Goal: Transaction & Acquisition: Purchase product/service

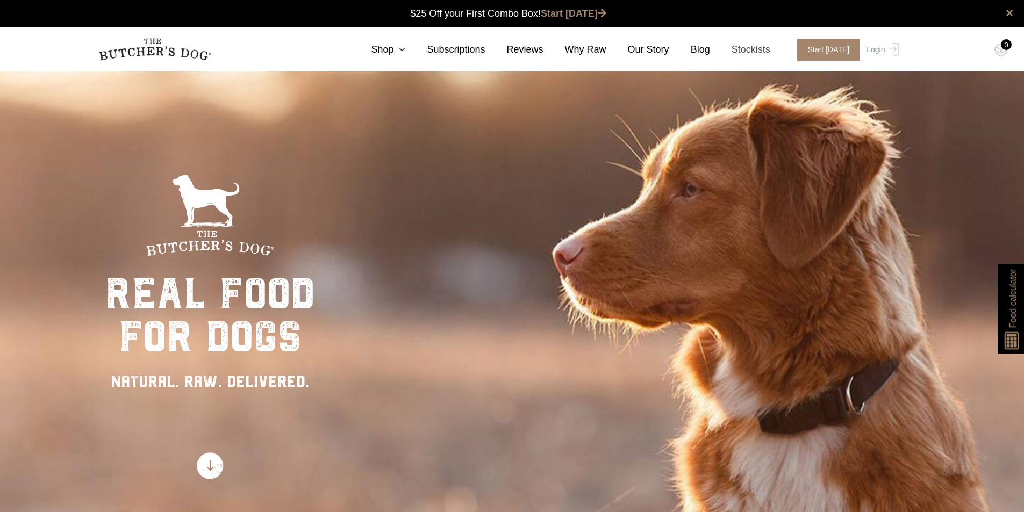
click at [755, 50] on link "Stockists" at bounding box center [740, 49] width 60 height 15
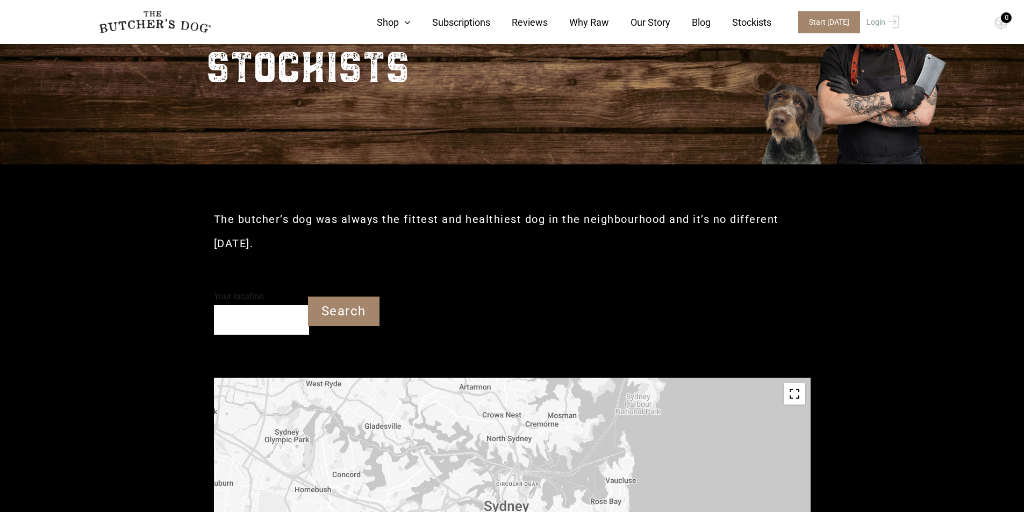
scroll to position [108, 0]
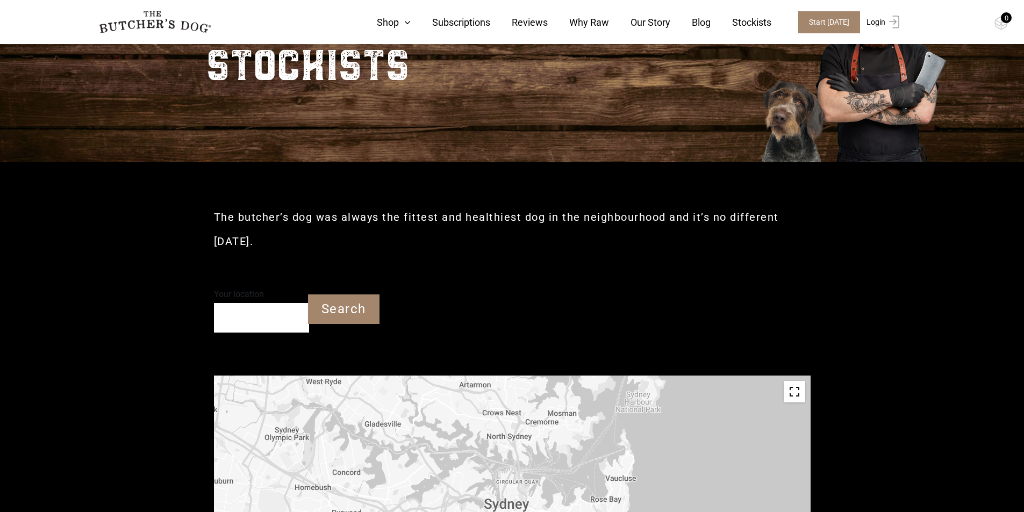
click at [878, 26] on link "Login" at bounding box center [881, 22] width 35 height 22
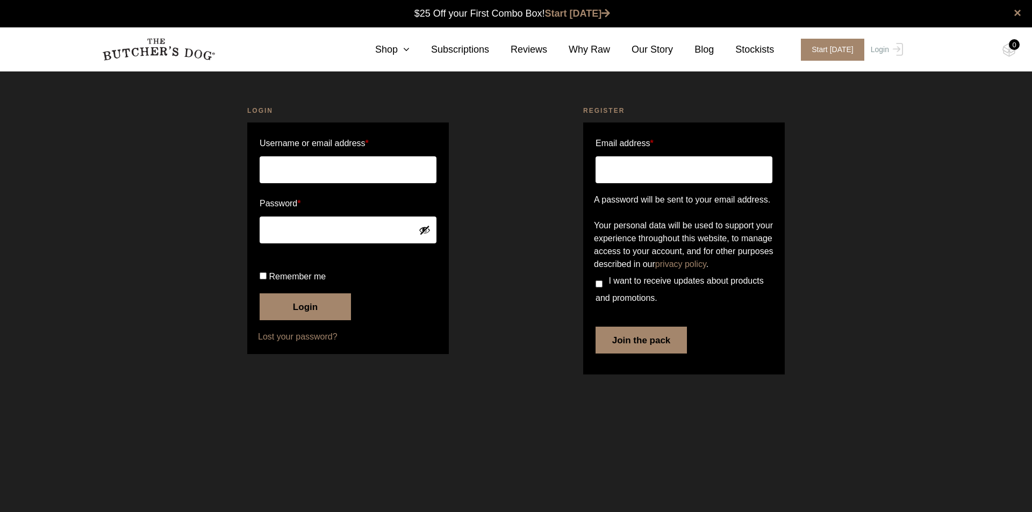
click at [628, 161] on input "Email address *" at bounding box center [684, 169] width 177 height 27
type input "kel@surfcoastrural.com.au"
click at [661, 354] on button "Join the pack" at bounding box center [641, 340] width 91 height 27
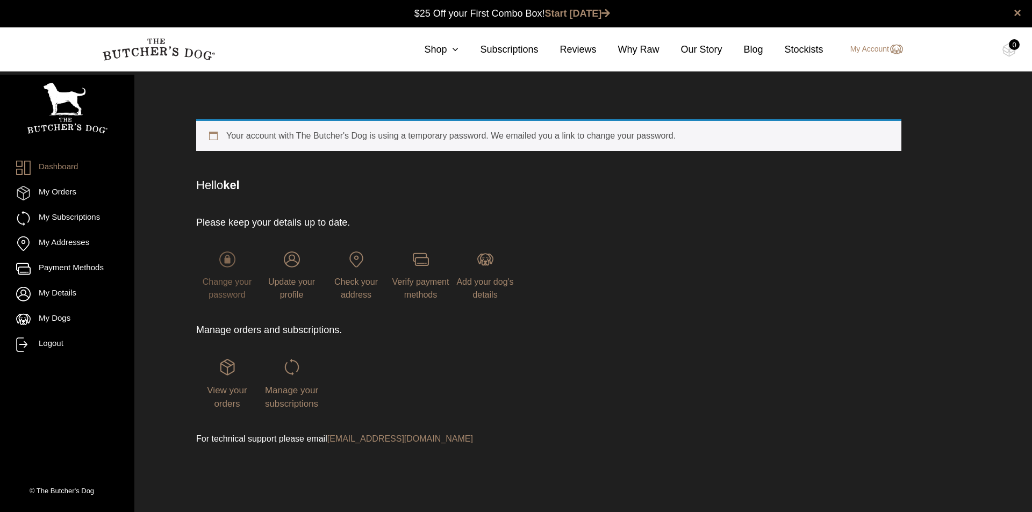
click at [230, 259] on img at bounding box center [227, 260] width 16 height 16
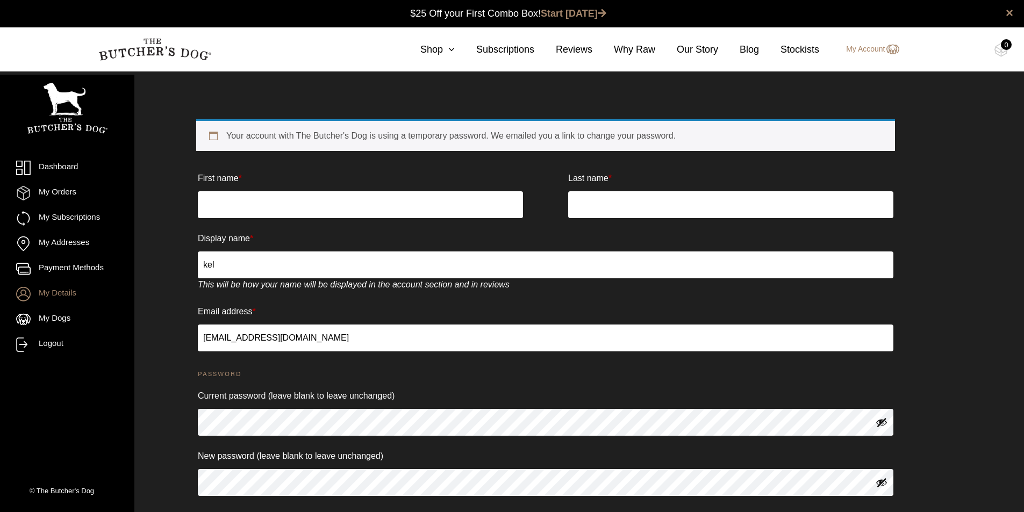
click at [224, 209] on input "First name *" at bounding box center [360, 204] width 325 height 27
type input "k"
type input "KEL"
click at [581, 204] on input "Last name *" at bounding box center [730, 204] width 325 height 27
type input "ELEVATO"
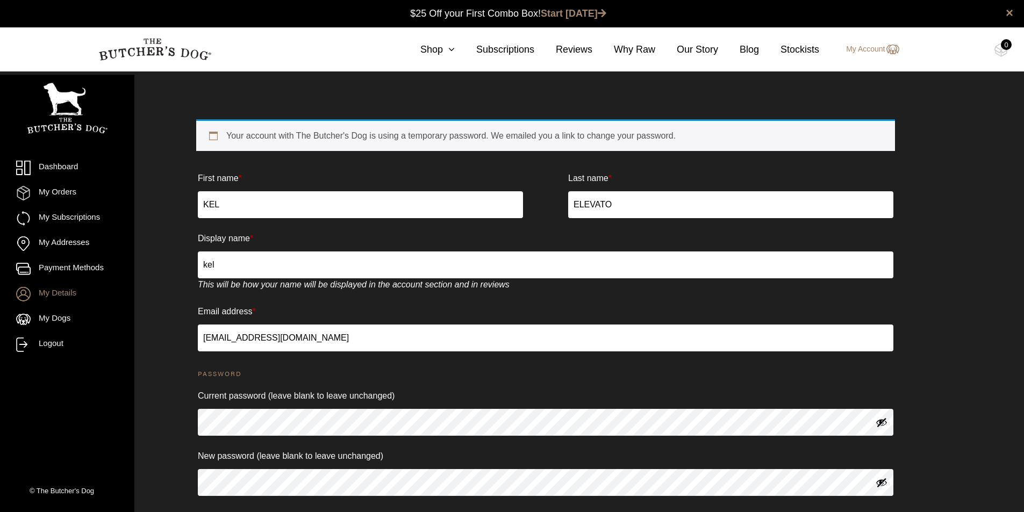
click at [207, 266] on input "kel" at bounding box center [546, 265] width 696 height 27
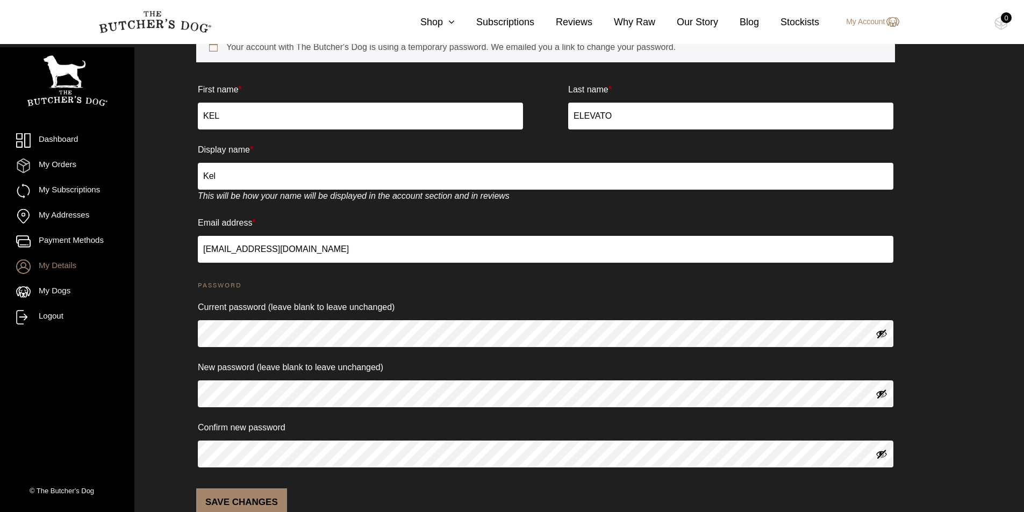
scroll to position [108, 0]
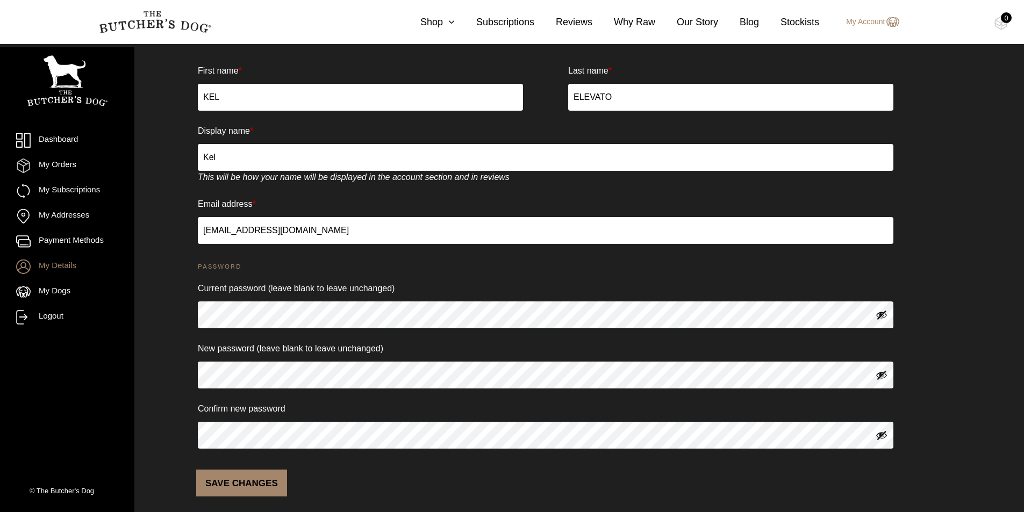
type input "Kel"
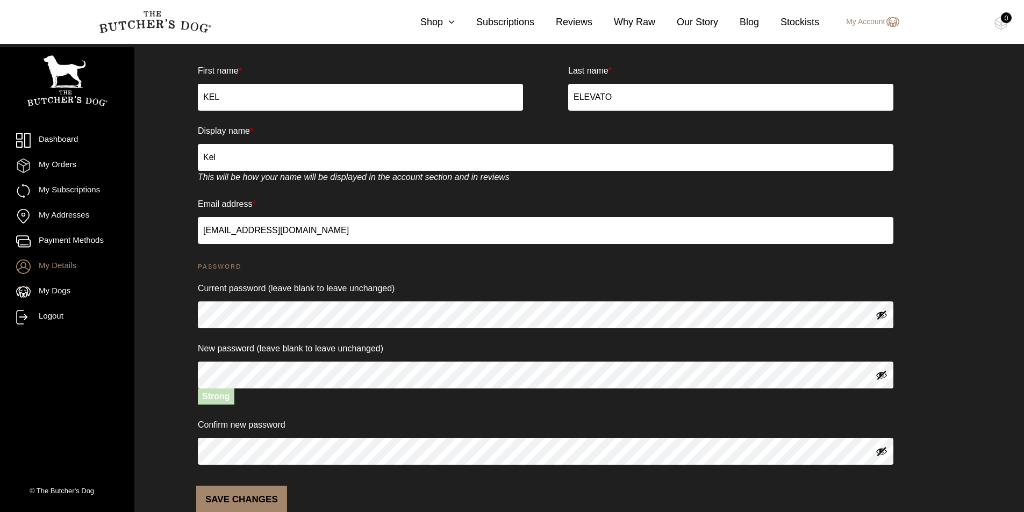
click at [882, 374] on button "Show password" at bounding box center [882, 375] width 12 height 12
click at [883, 453] on button "Show password" at bounding box center [882, 452] width 12 height 12
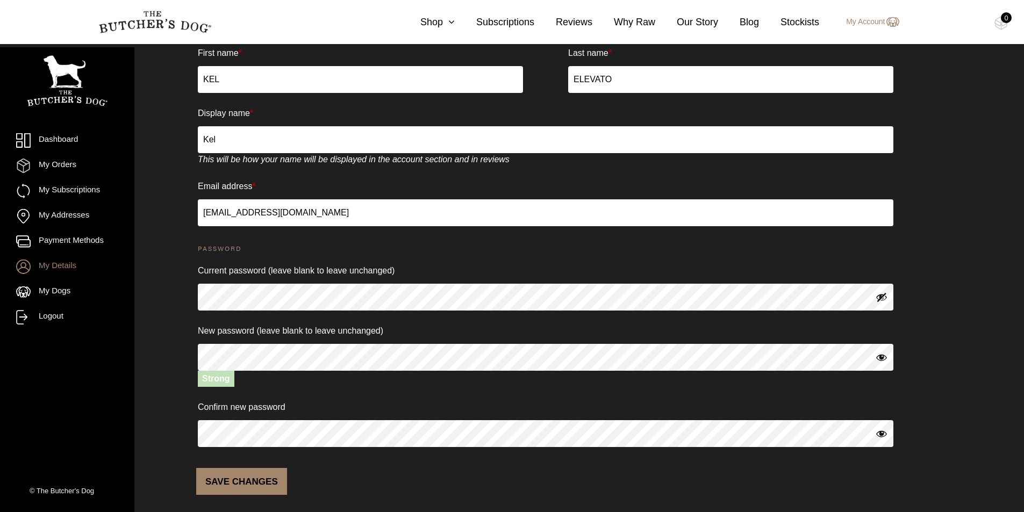
scroll to position [135, 0]
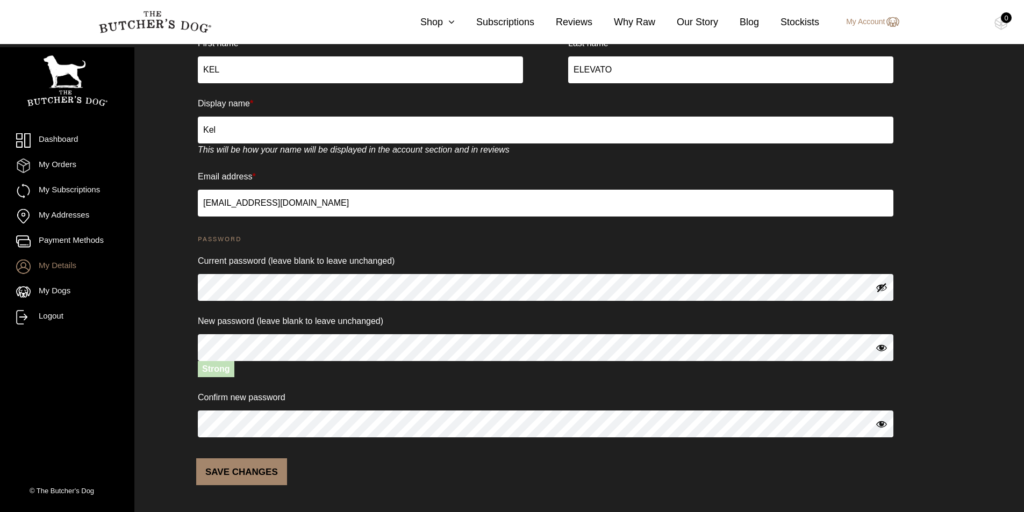
click at [244, 474] on button "Save changes" at bounding box center [241, 472] width 91 height 27
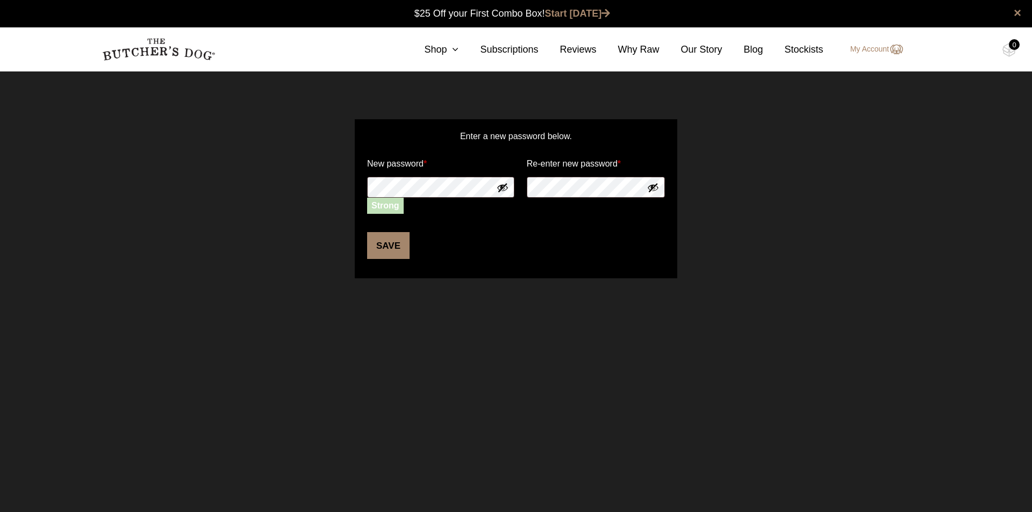
click at [502, 190] on button "Show password" at bounding box center [503, 188] width 12 height 12
click at [652, 188] on button "Show password" at bounding box center [653, 188] width 12 height 12
click at [388, 247] on button "Save" at bounding box center [388, 245] width 42 height 27
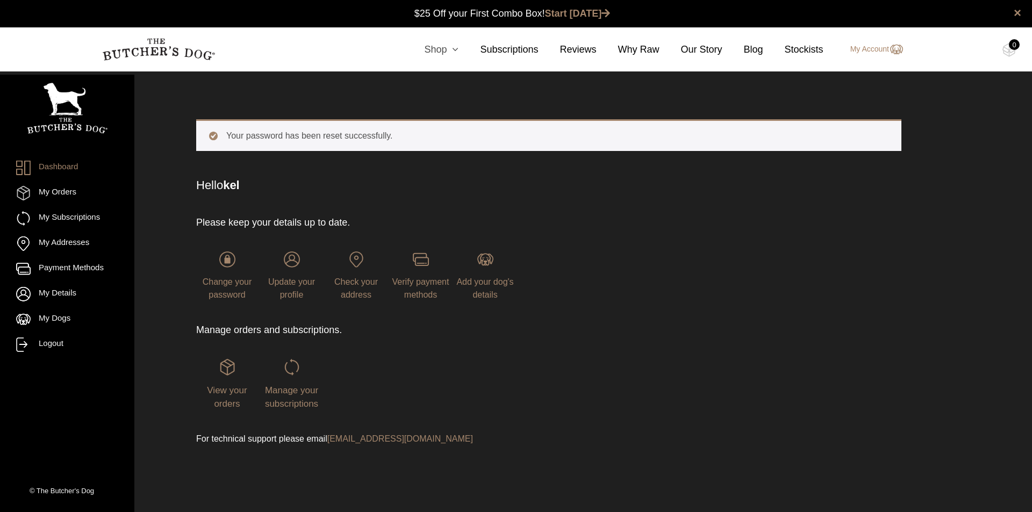
click at [448, 48] on link "Shop" at bounding box center [431, 49] width 56 height 15
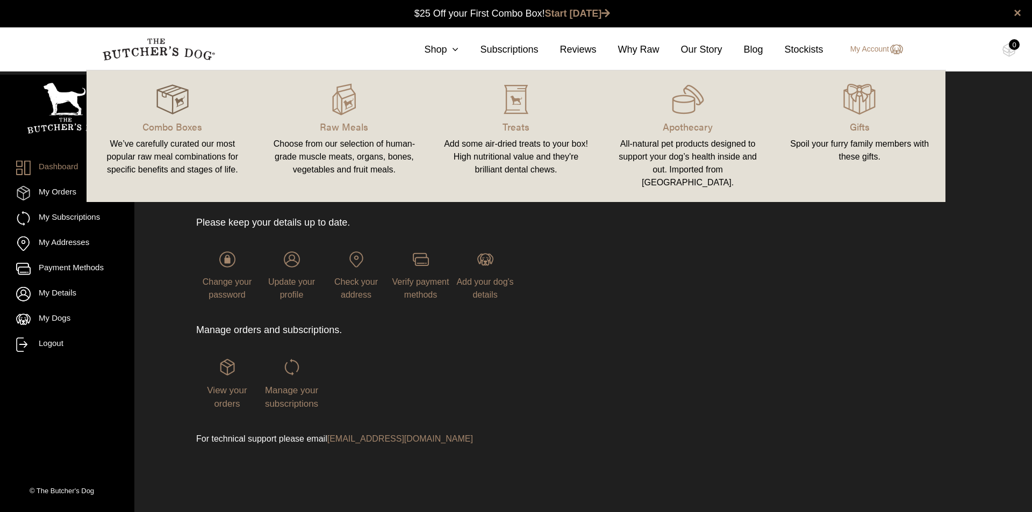
click at [170, 111] on img at bounding box center [172, 99] width 32 height 32
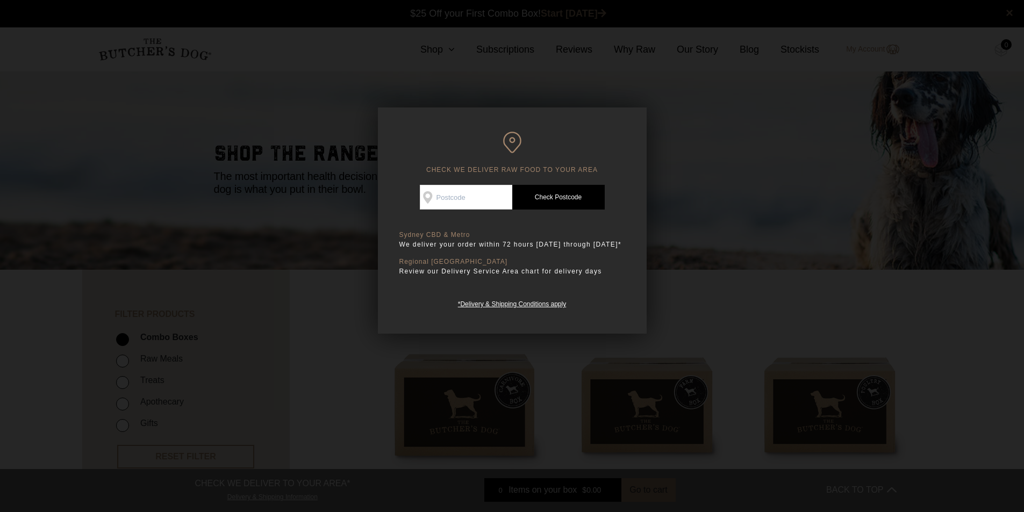
click at [457, 196] on input "Check Availability At" at bounding box center [466, 197] width 92 height 25
type input "3228"
click at [543, 201] on link "Check Postcode" at bounding box center [558, 197] width 92 height 25
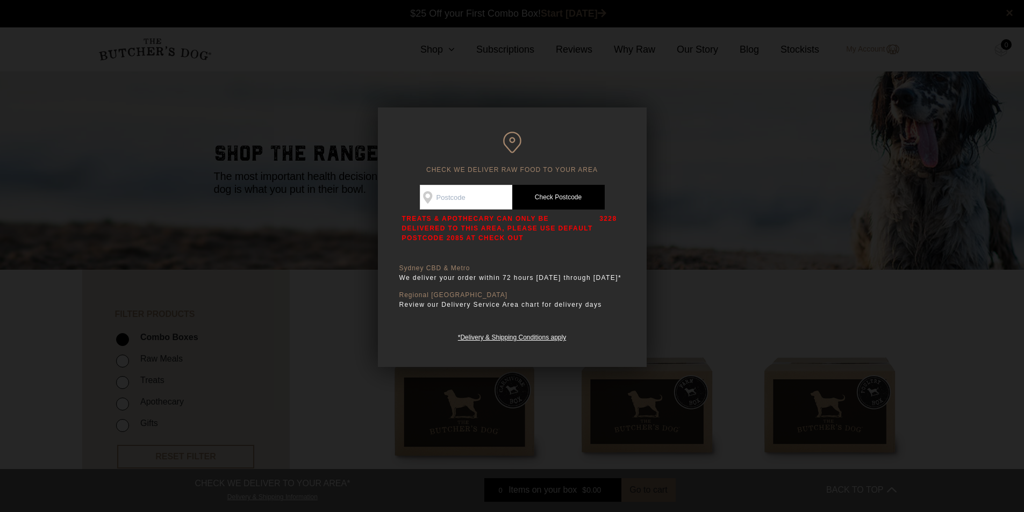
click at [858, 187] on div at bounding box center [512, 256] width 1024 height 512
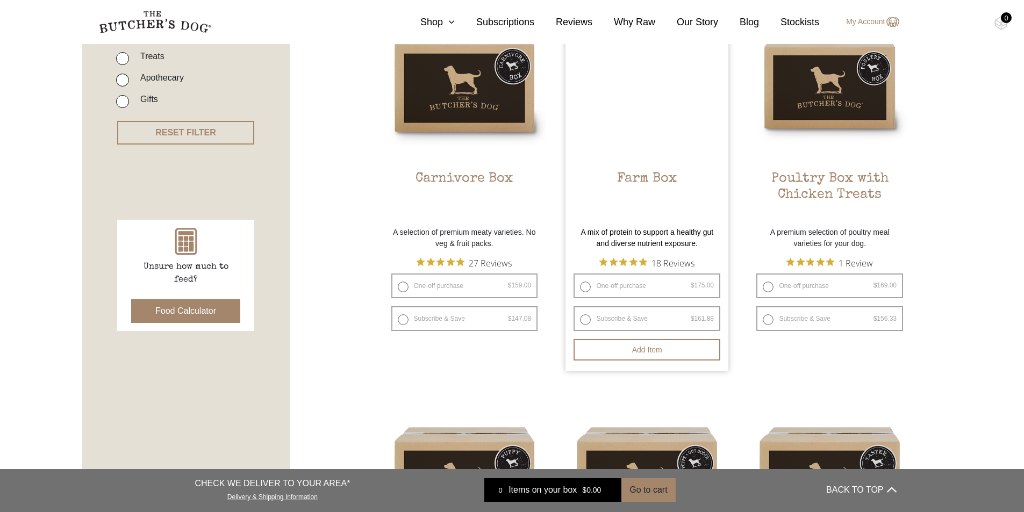
scroll to position [215, 0]
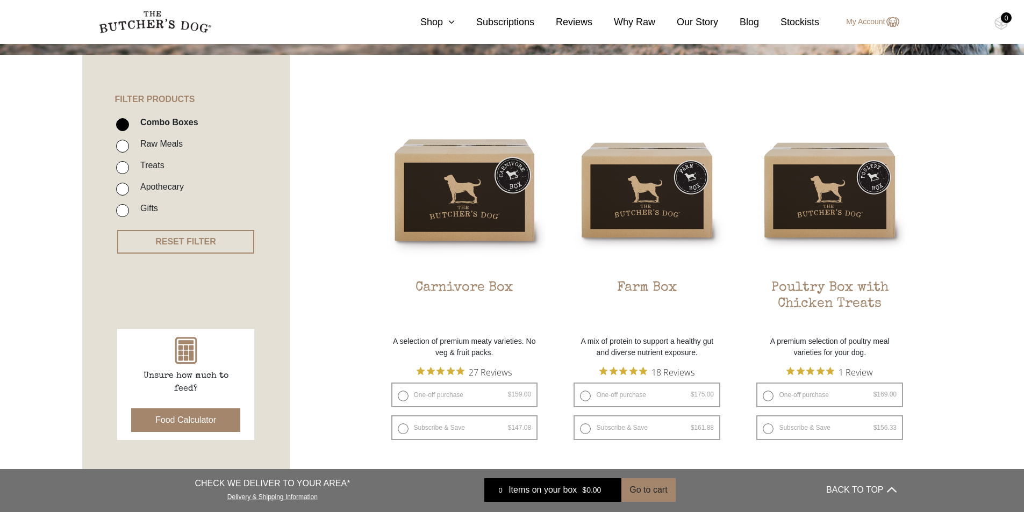
click at [121, 146] on input "Raw Meals" at bounding box center [122, 146] width 13 height 13
checkbox input "true"
click at [124, 128] on input "Combo Boxes" at bounding box center [122, 124] width 13 height 13
checkbox input "false"
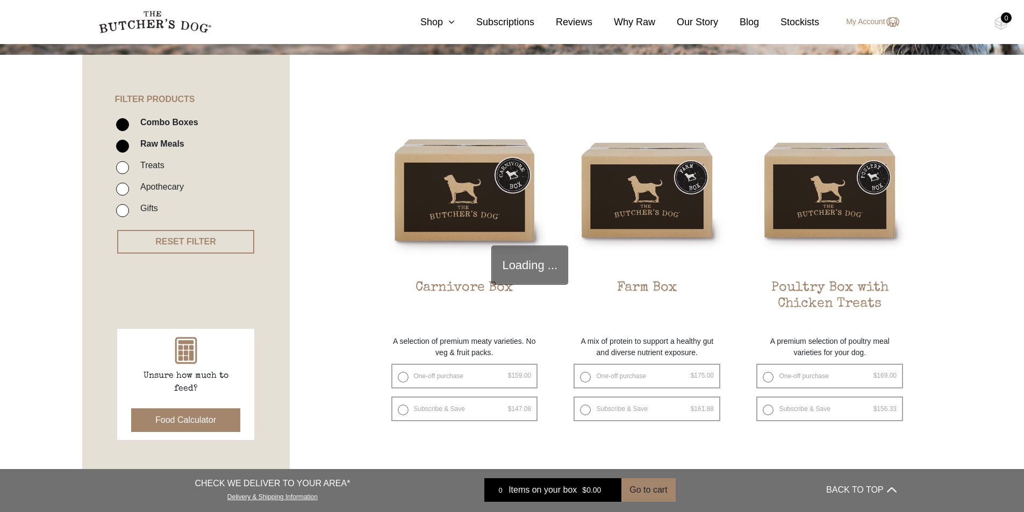
scroll to position [243, 0]
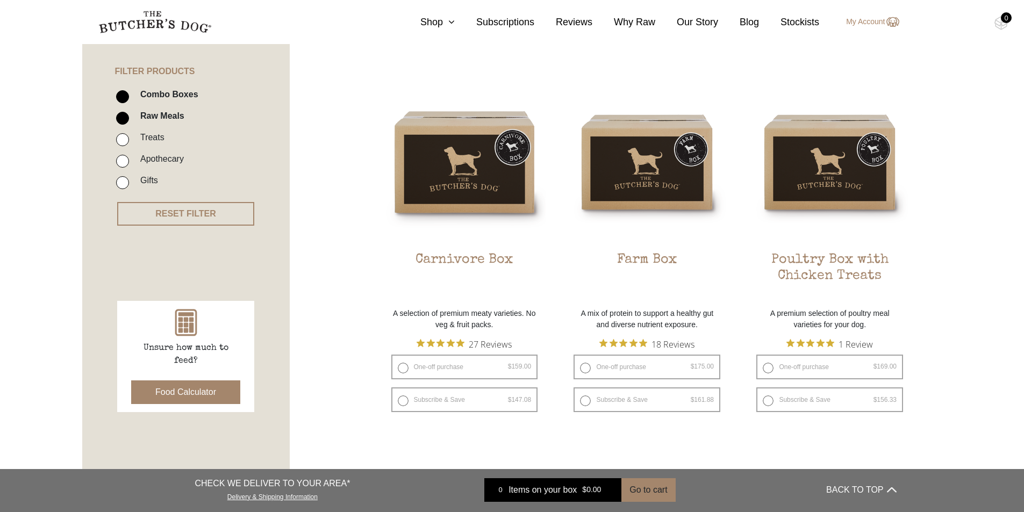
click at [126, 160] on input "Apothecary" at bounding box center [122, 161] width 13 height 13
checkbox input "true"
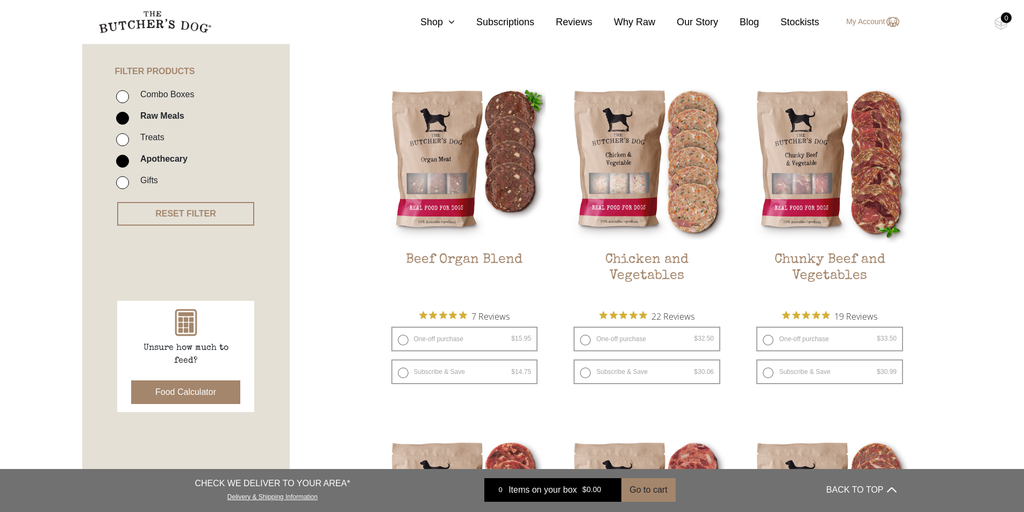
click at [123, 118] on input "Raw Meals" at bounding box center [122, 118] width 13 height 13
checkbox input "false"
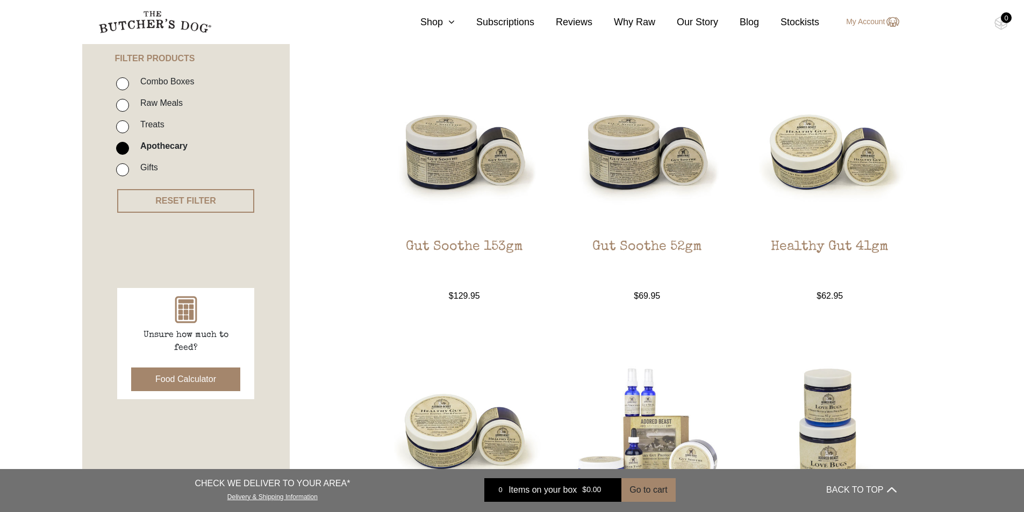
scroll to position [189, 0]
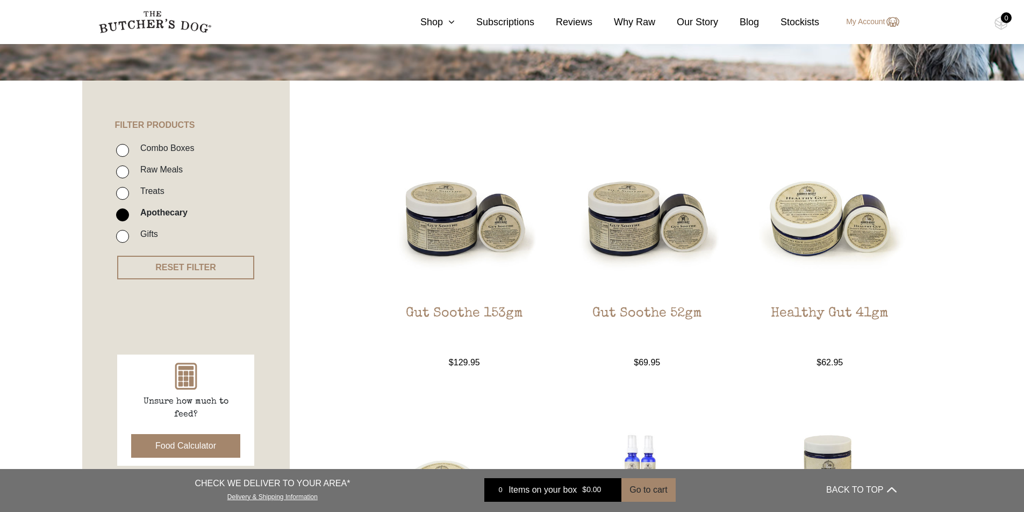
click at [121, 170] on input "Raw Meals" at bounding box center [122, 172] width 13 height 13
checkbox input "true"
click at [123, 210] on input "Apothecary" at bounding box center [122, 215] width 13 height 13
checkbox input "false"
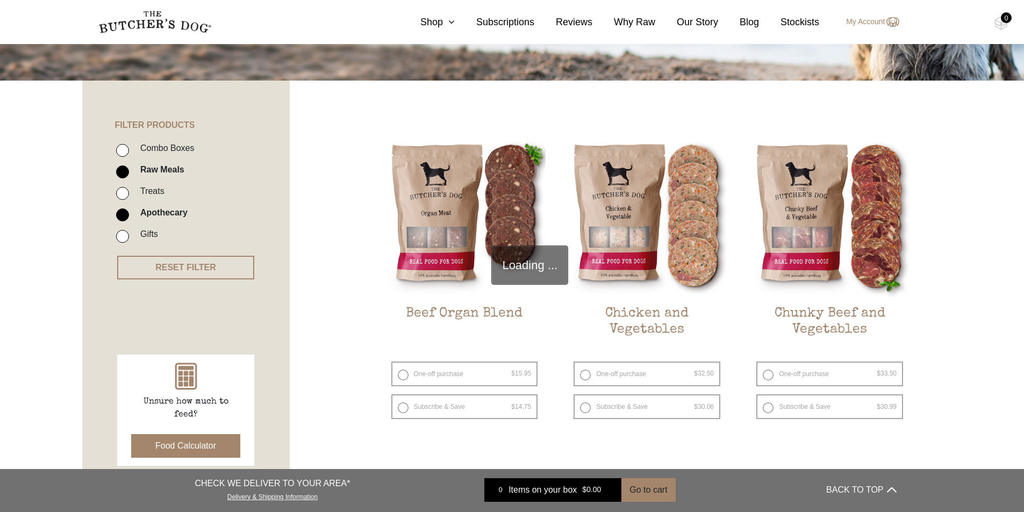
scroll to position [243, 0]
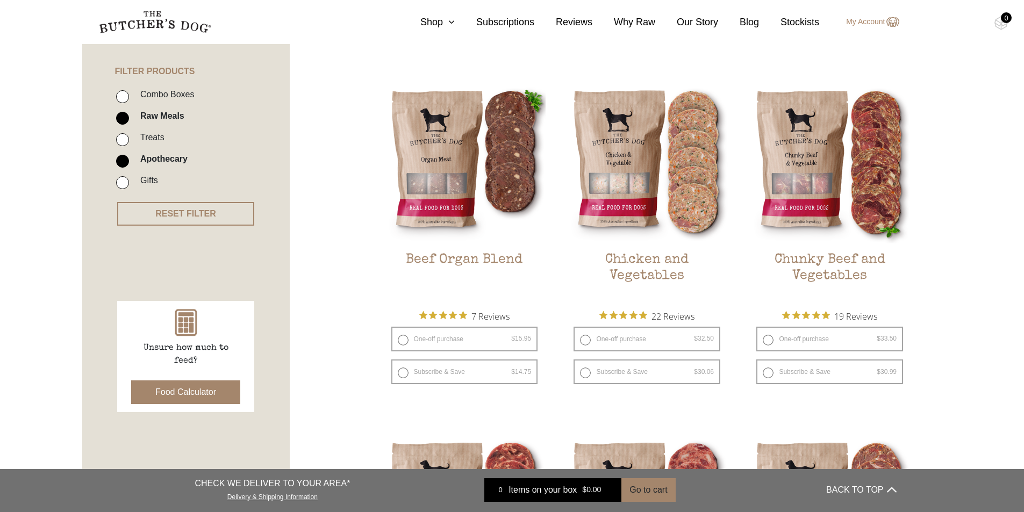
click at [123, 159] on input "Apothecary" at bounding box center [122, 161] width 13 height 13
checkbox input "false"
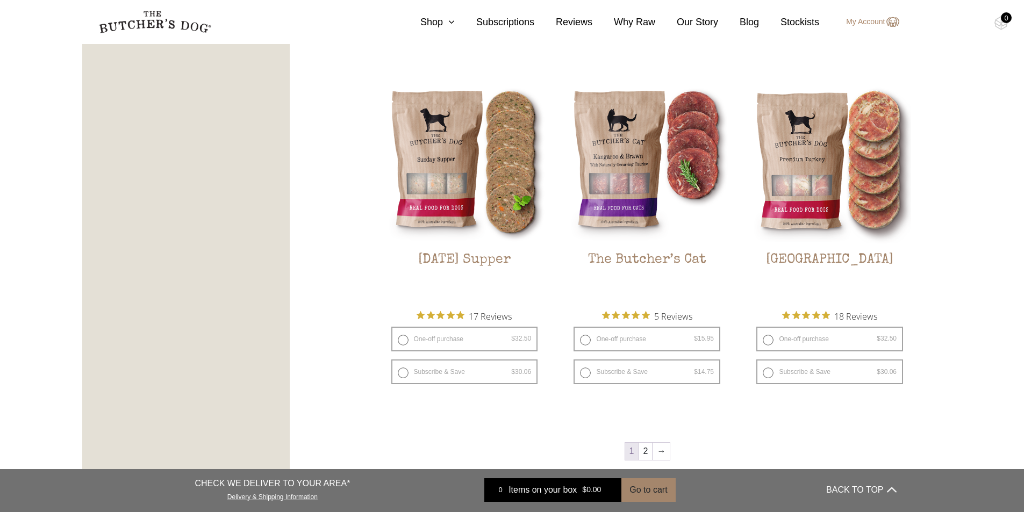
scroll to position [1318, 0]
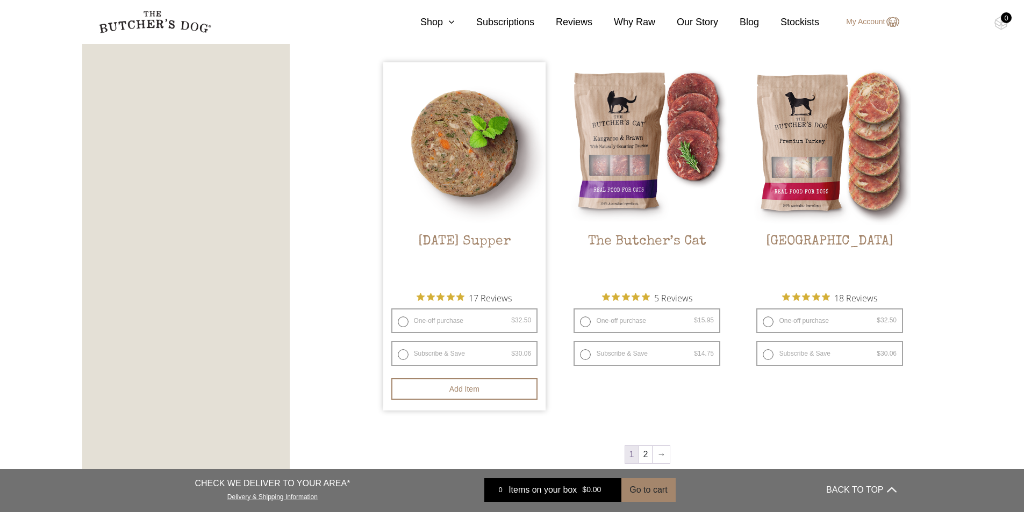
click at [468, 206] on img at bounding box center [464, 143] width 163 height 163
click at [456, 174] on img at bounding box center [464, 143] width 163 height 163
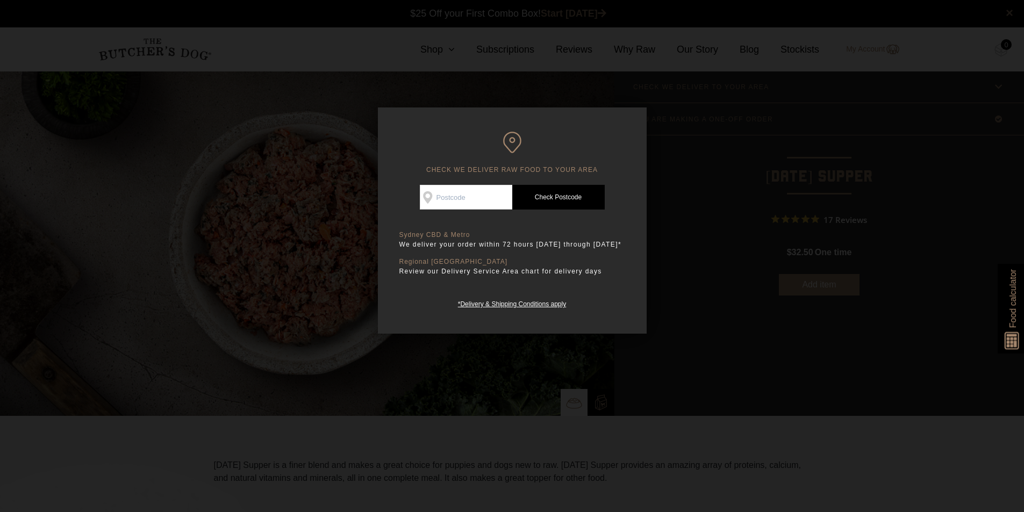
click at [851, 161] on div at bounding box center [512, 256] width 1024 height 512
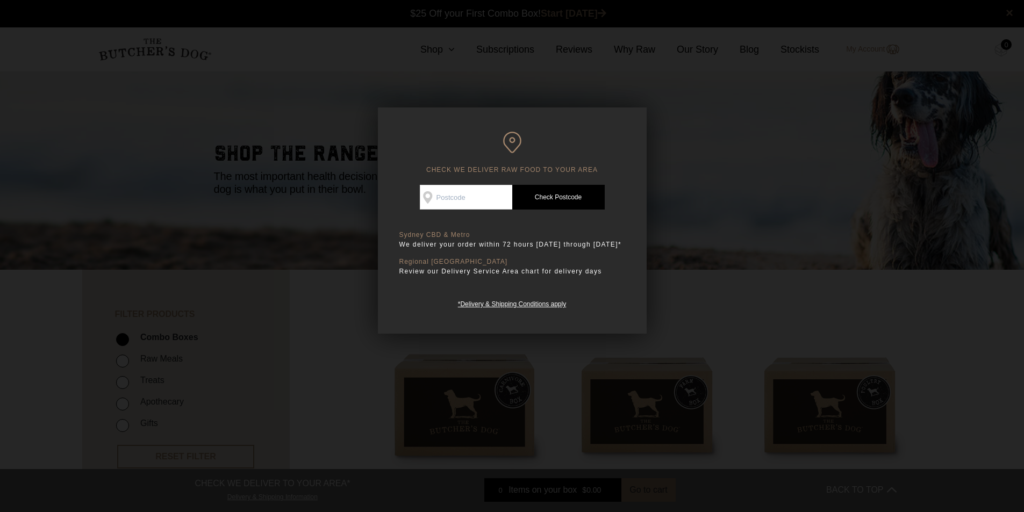
click at [708, 158] on div at bounding box center [512, 256] width 1024 height 512
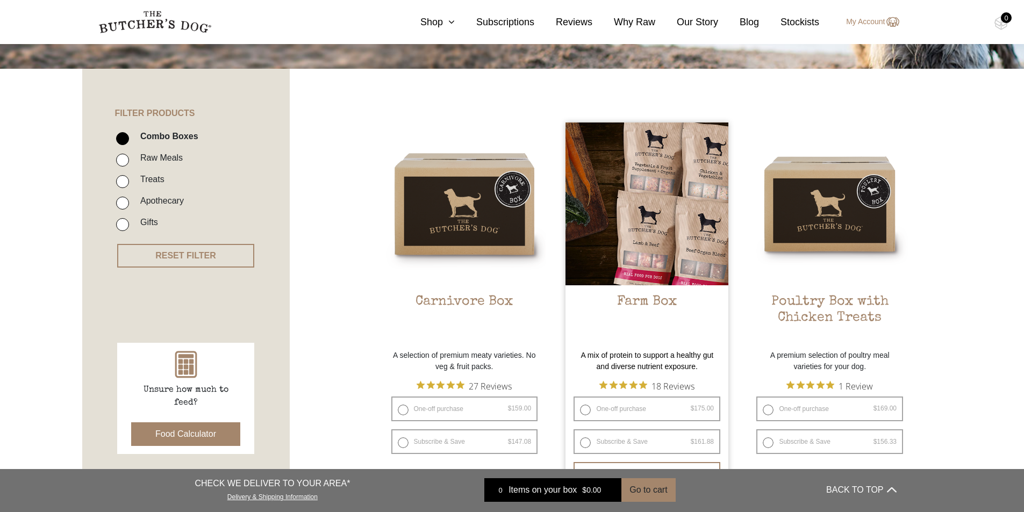
scroll to position [215, 0]
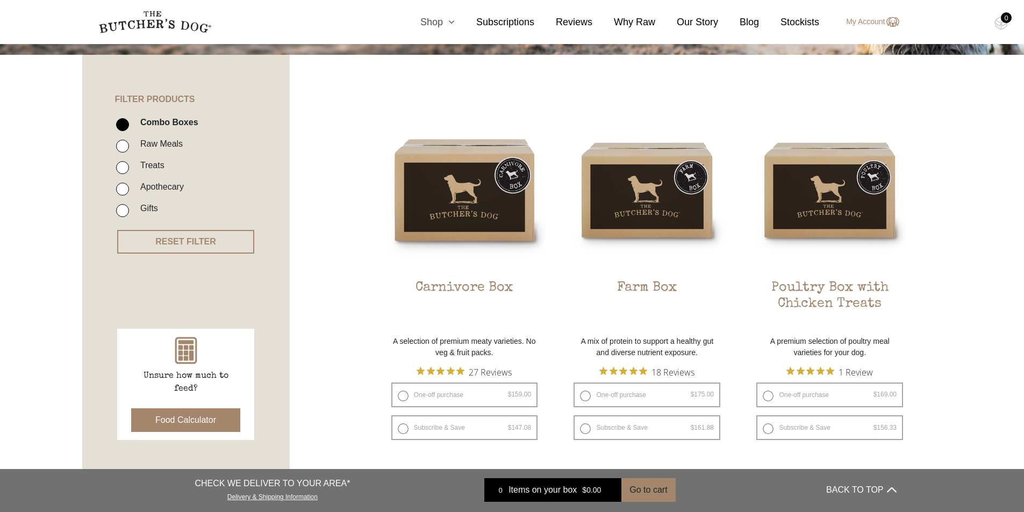
click at [455, 20] on icon at bounding box center [449, 22] width 12 height 10
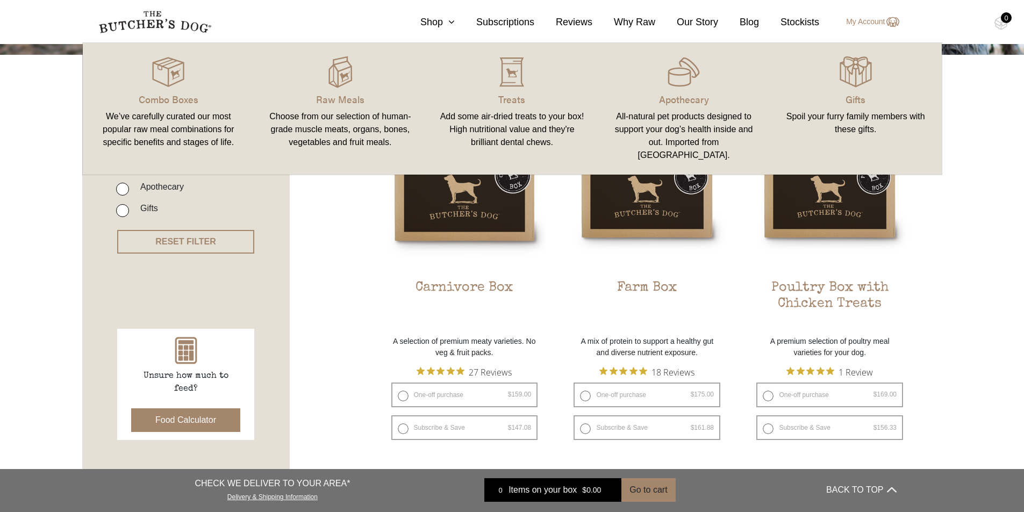
drag, startPoint x: 374, startPoint y: 213, endPoint x: 362, endPoint y: 203, distance: 15.6
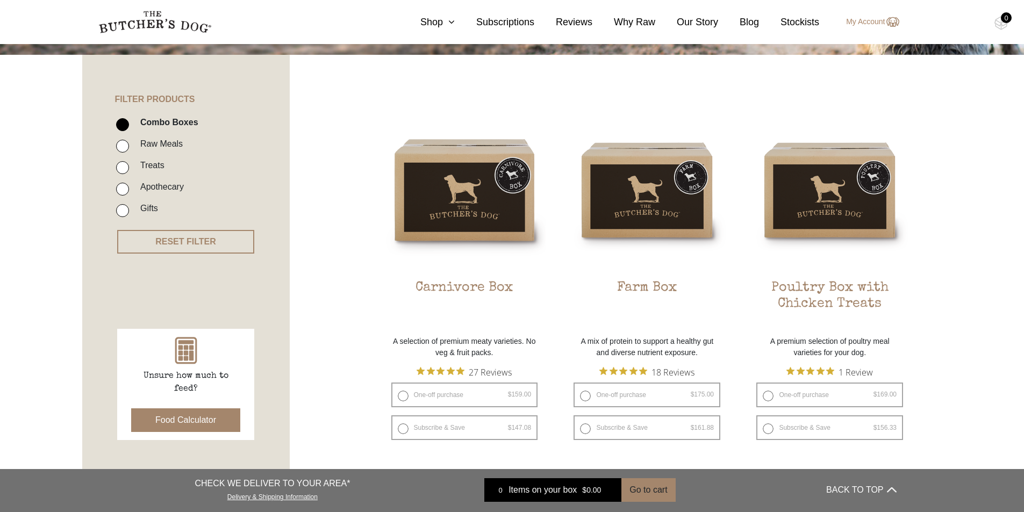
click at [117, 144] on input "Raw Meals" at bounding box center [122, 146] width 13 height 13
checkbox input "true"
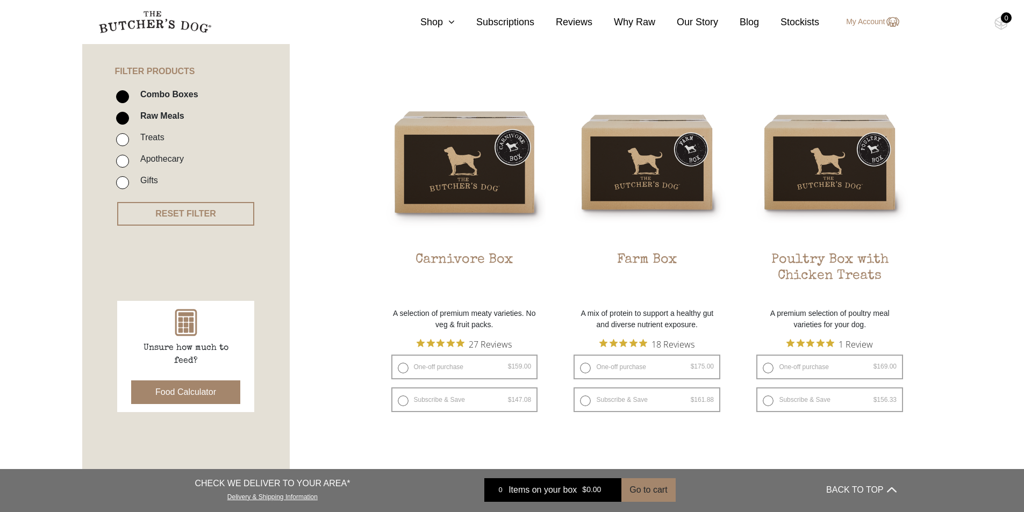
click at [123, 96] on input "Combo Boxes" at bounding box center [122, 96] width 13 height 13
checkbox input "false"
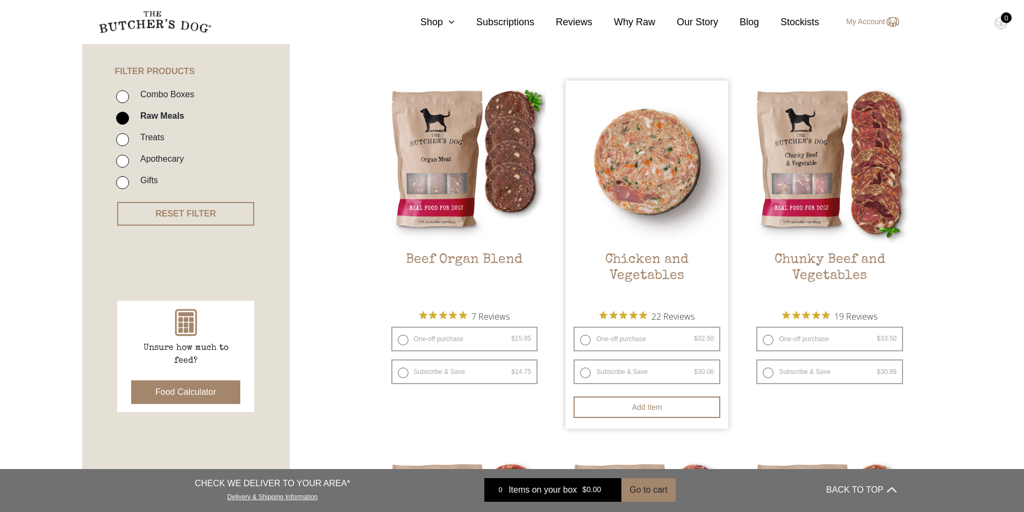
click at [632, 208] on img at bounding box center [647, 162] width 163 height 163
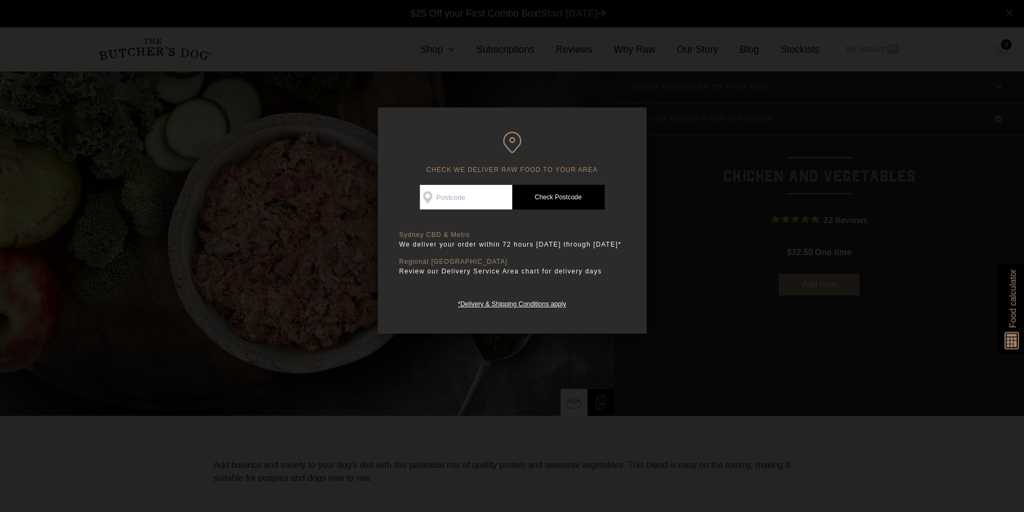
click at [763, 218] on div at bounding box center [512, 256] width 1024 height 512
